Goal: Download file/media

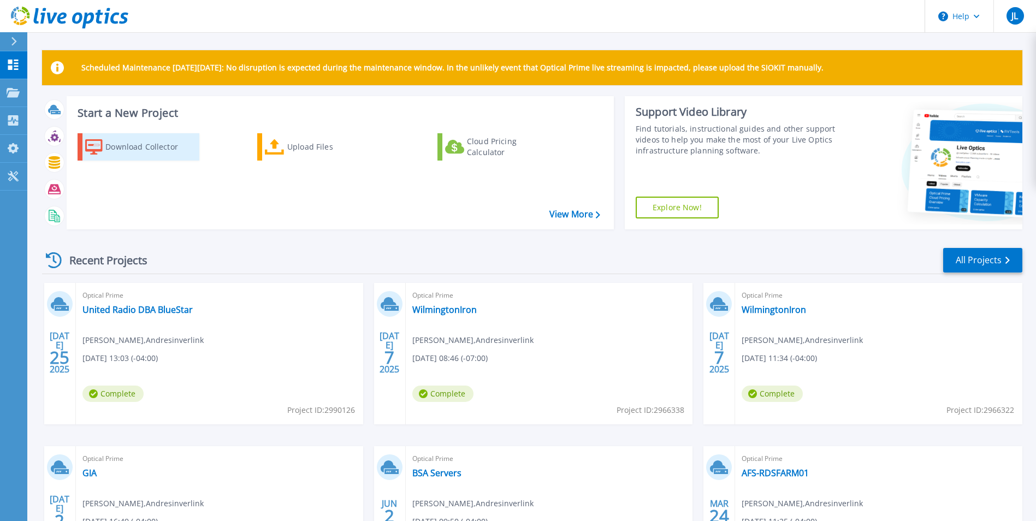
click at [141, 149] on div "Download Collector" at bounding box center [148, 147] width 87 height 22
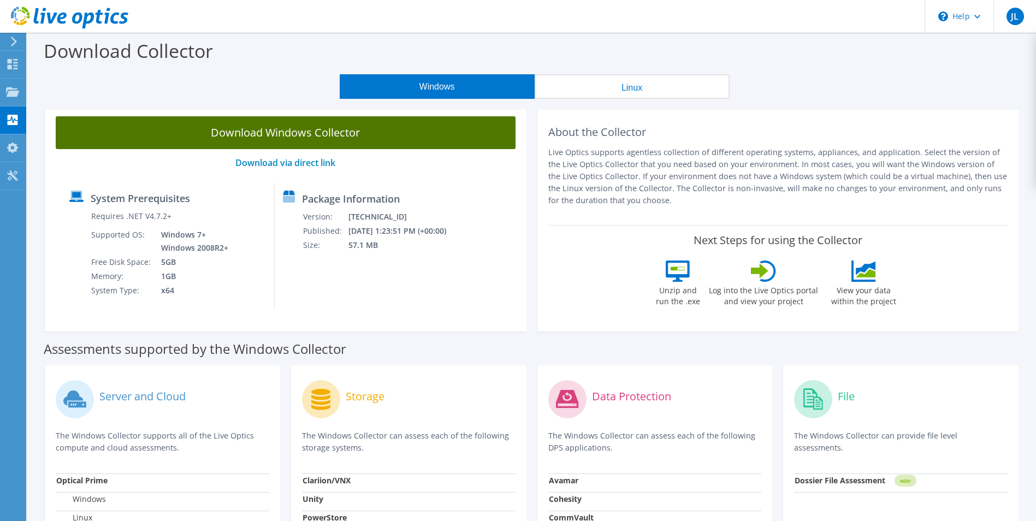
click at [362, 137] on link "Download Windows Collector" at bounding box center [286, 132] width 460 height 33
